Goal: Contribute content: Contribute content

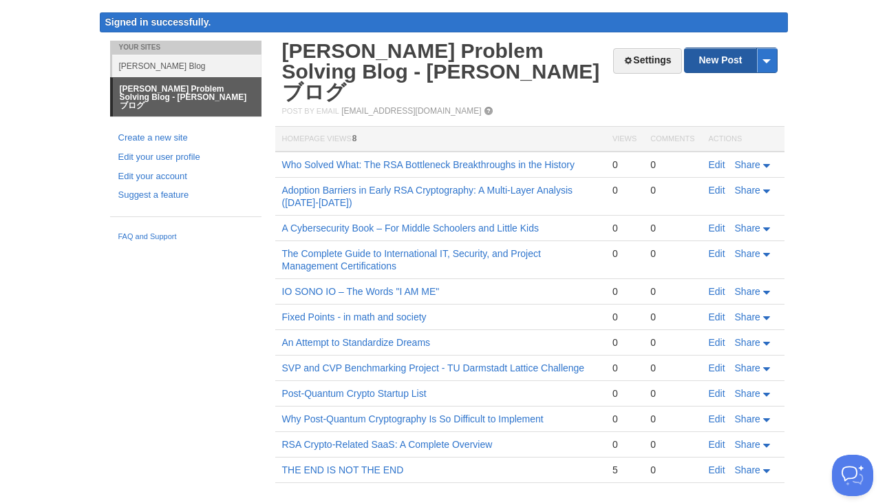
click at [730, 63] on link "New Post" at bounding box center [731, 60] width 92 height 24
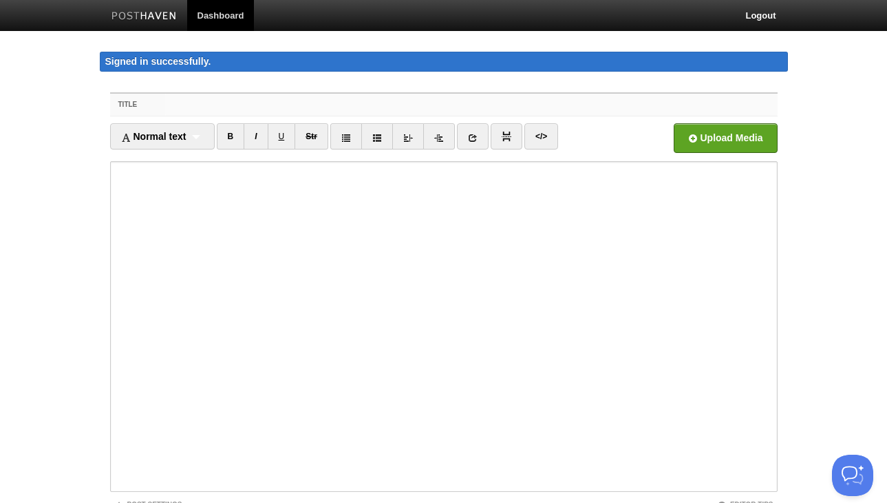
click at [205, 101] on input "Title" at bounding box center [471, 105] width 612 height 22
paste input "A First-Year Graduate Student's Guide to Lattice Algorithms"
type input "A First-Year Graduate Student's Guide to Lattice Algorithms"
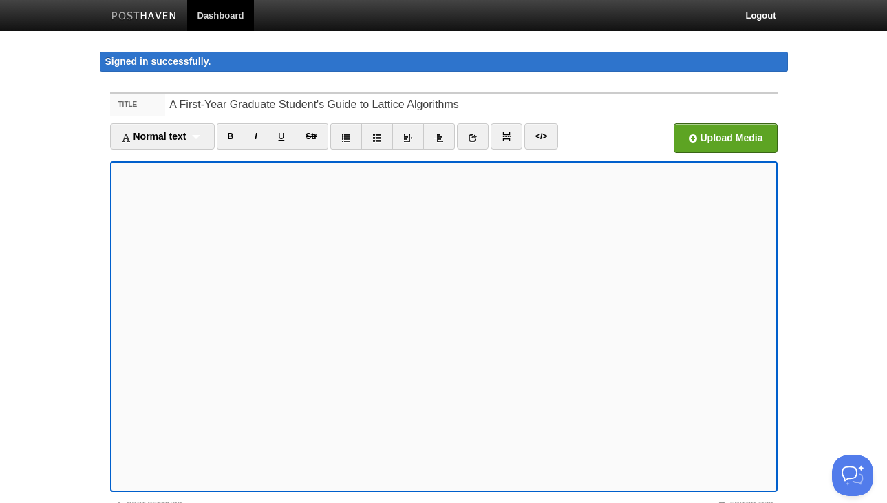
scroll to position [107, 0]
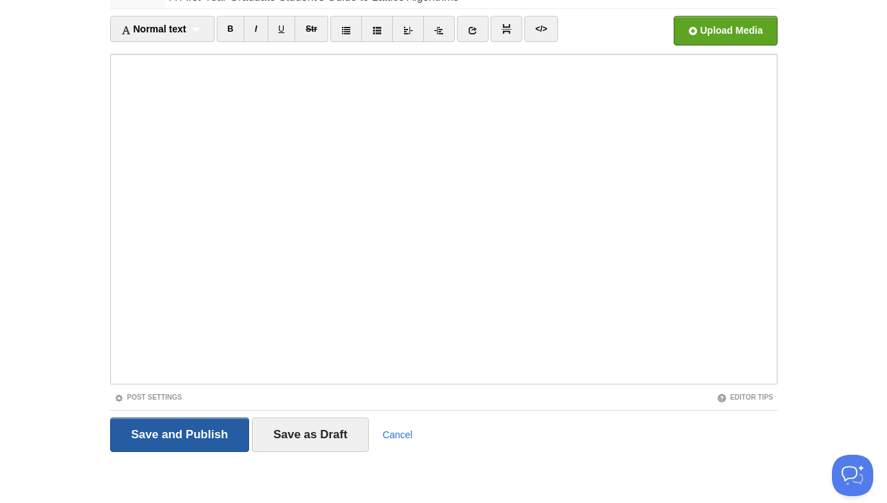
click at [203, 434] on input "Save and Publish" at bounding box center [180, 434] width 140 height 34
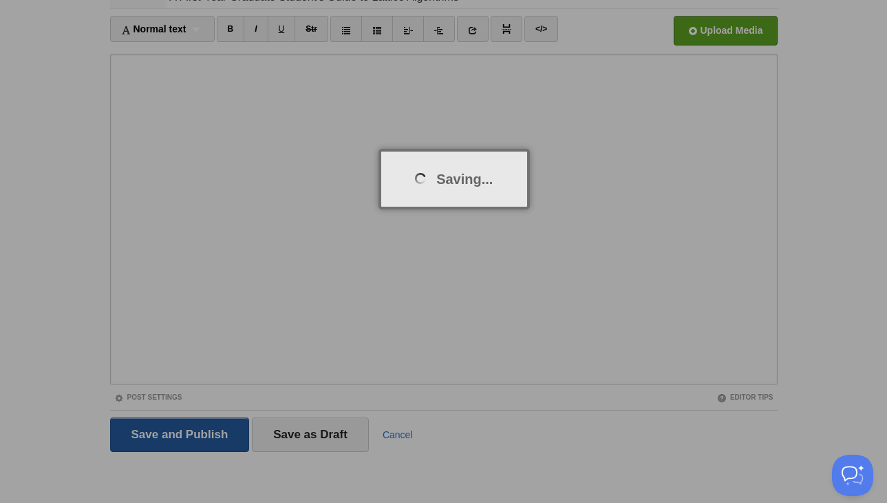
scroll to position [80, 0]
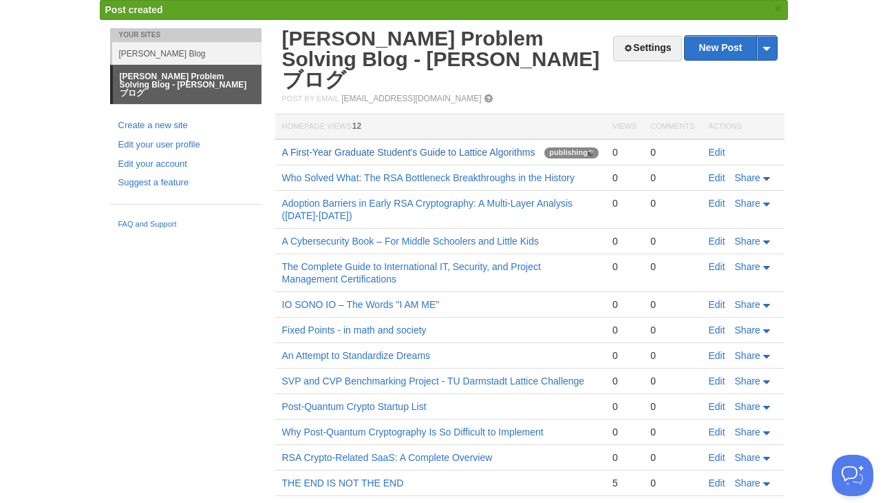
click at [421, 147] on link "A First-Year Graduate Student's Guide to Lattice Algorithms" at bounding box center [408, 152] width 253 height 11
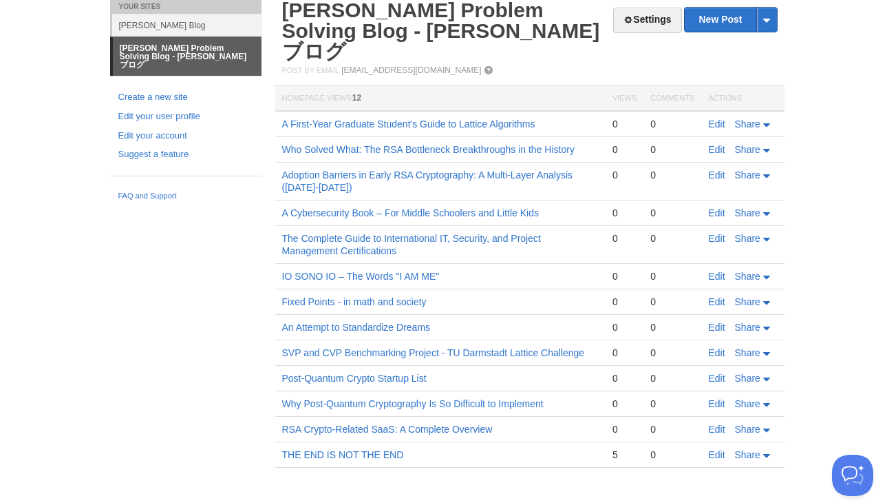
scroll to position [65, 0]
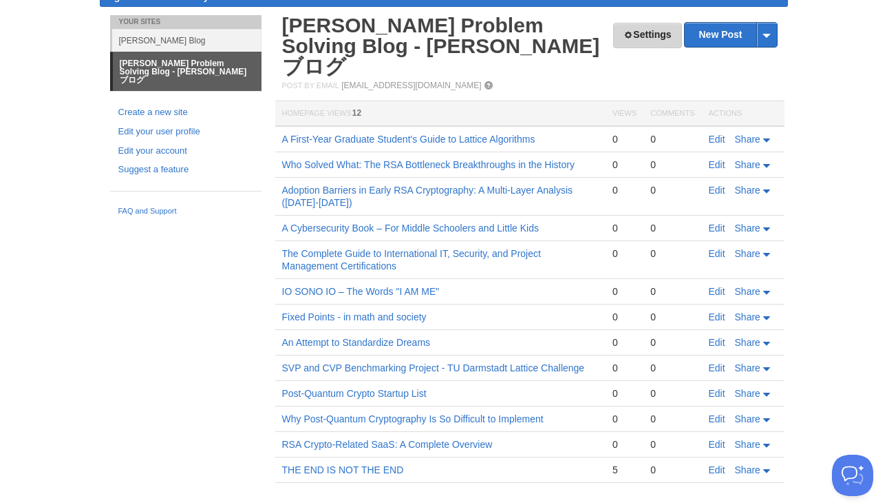
click at [655, 30] on link "Settings" at bounding box center [647, 35] width 68 height 25
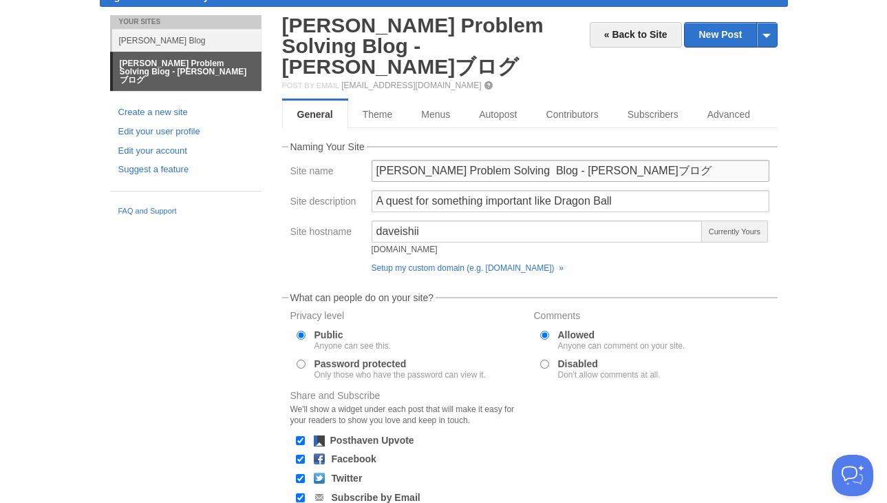
click at [627, 160] on input "[PERSON_NAME] Problem Solving Blog - [PERSON_NAME]ブログ" at bounding box center [571, 171] width 398 height 22
click at [516, 160] on input "[PERSON_NAME] - Problem Solving Blog" at bounding box center [571, 171] width 398 height 22
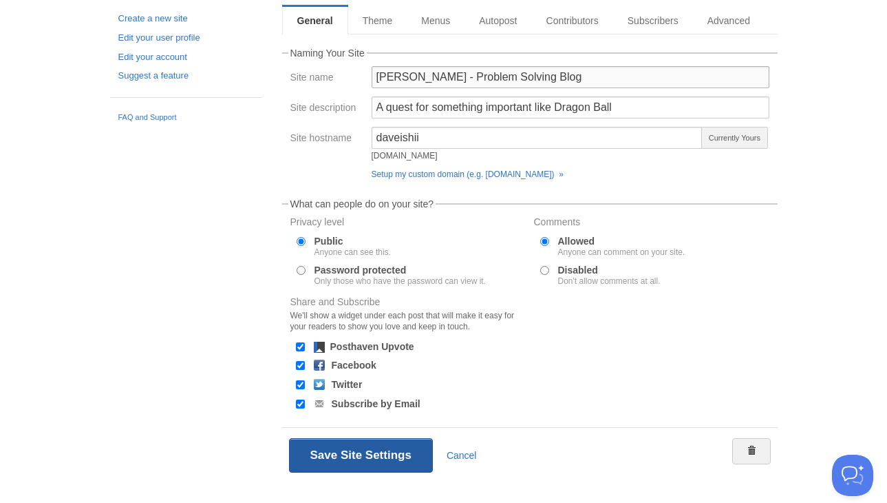
type input "[PERSON_NAME] - Problem Solving Blog"
click at [380, 438] on button "Save Site Settings" at bounding box center [361, 455] width 144 height 34
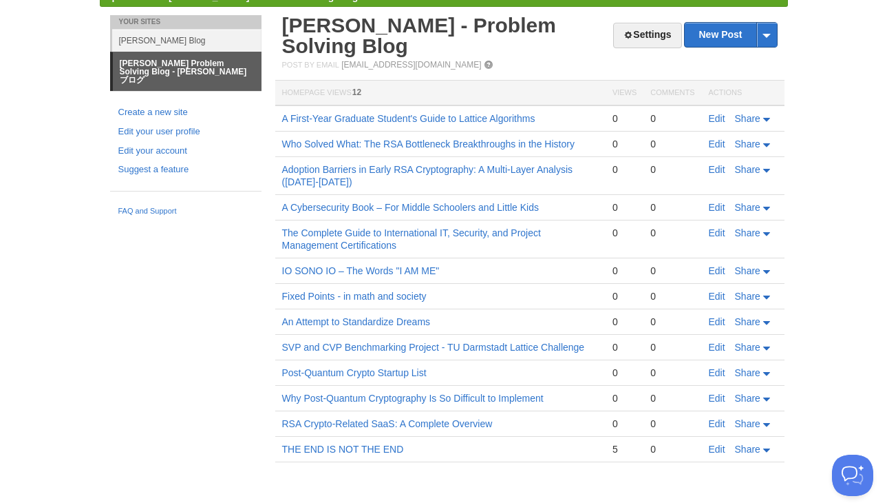
scroll to position [80, 0]
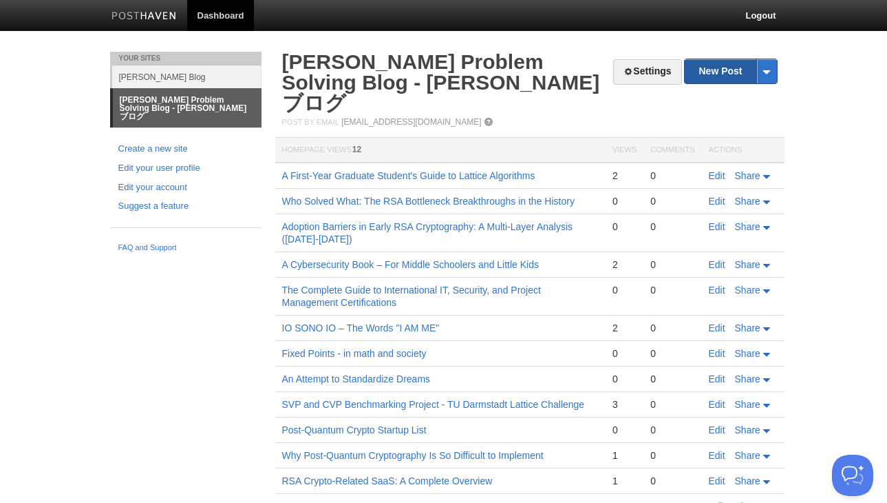
click at [732, 69] on link "New Post" at bounding box center [731, 71] width 92 height 24
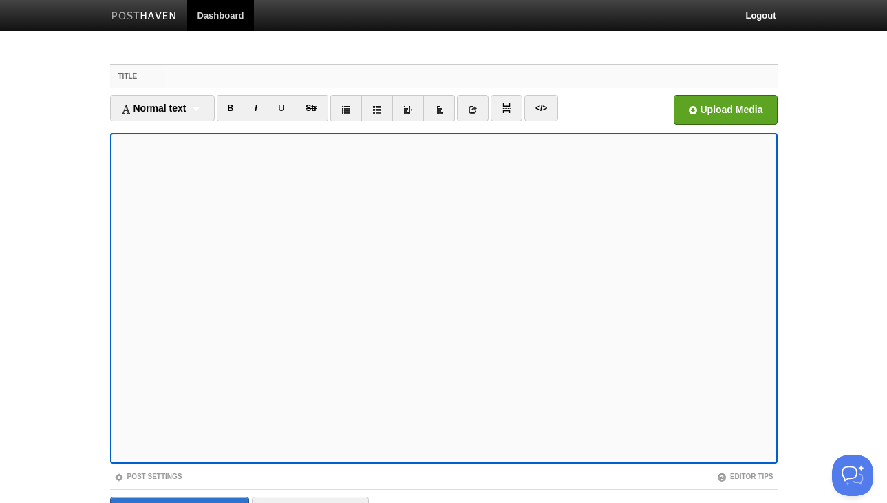
click at [199, 76] on input "Title" at bounding box center [471, 76] width 612 height 22
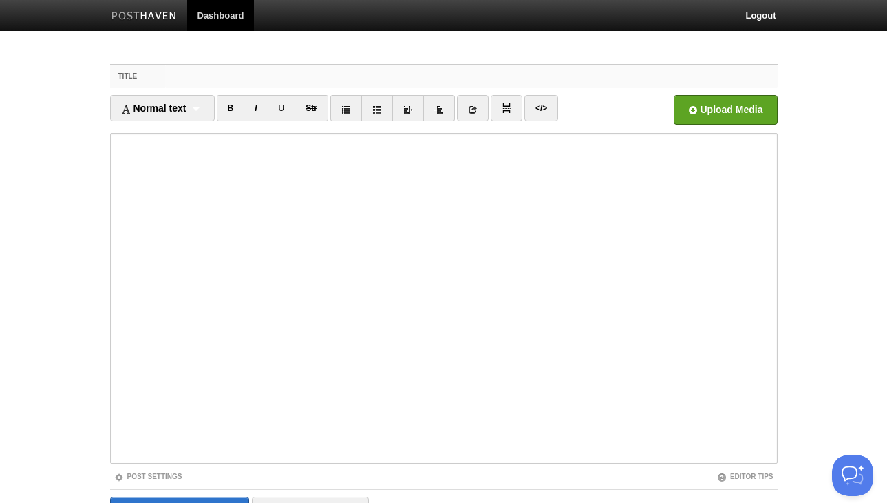
paste input "Lattices Crypto : Mathematical Foundations"
type input "Lattices Crypto : Mathematical Foundations"
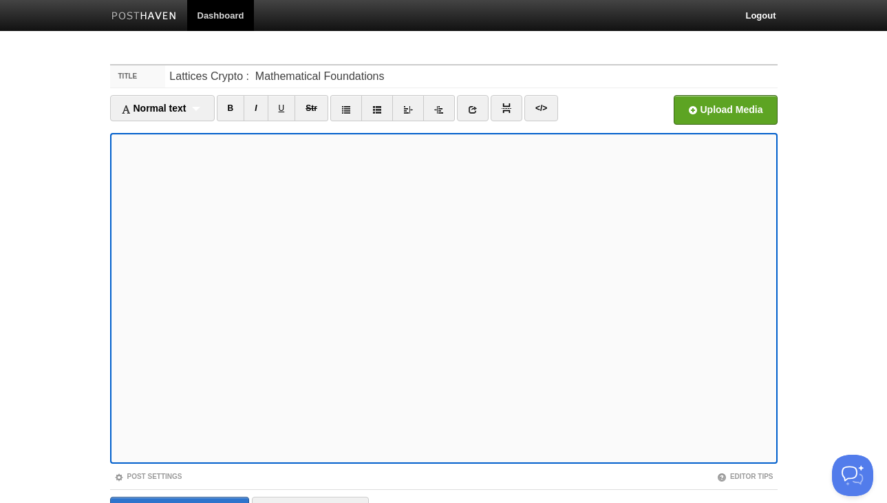
scroll to position [79, 0]
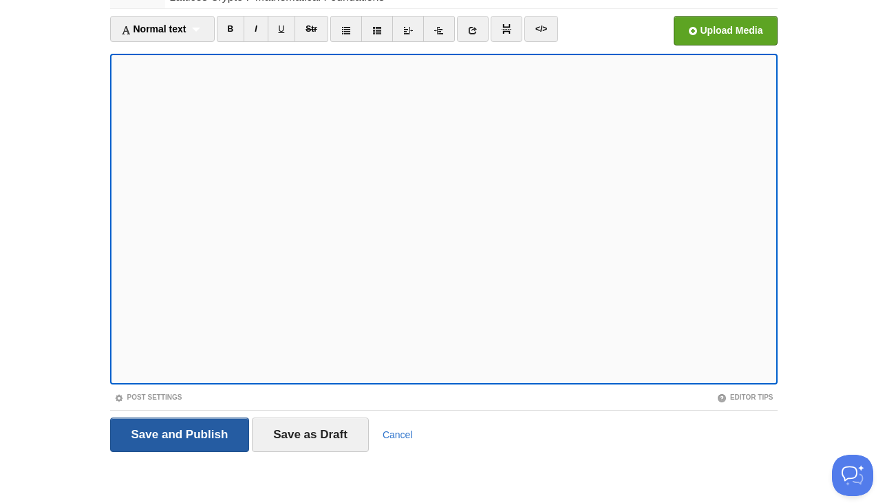
click at [187, 441] on input "Save and Publish" at bounding box center [180, 434] width 140 height 34
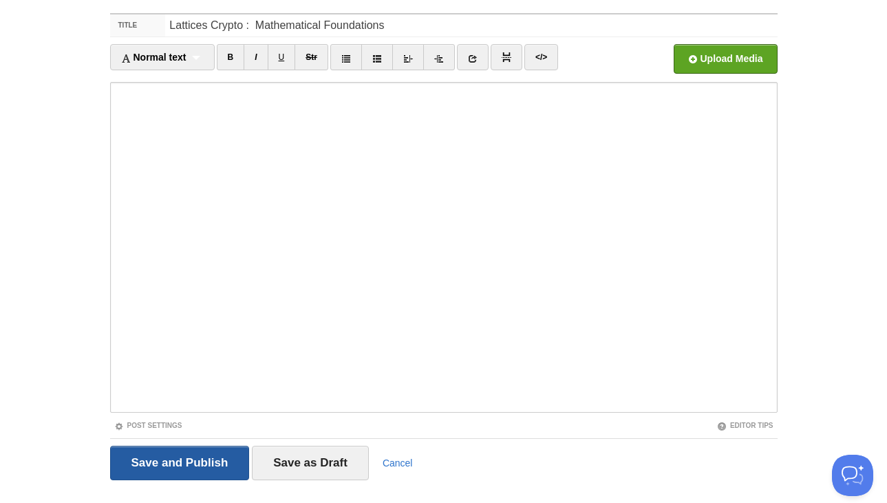
scroll to position [52, 0]
